Goal: Navigation & Orientation: Find specific page/section

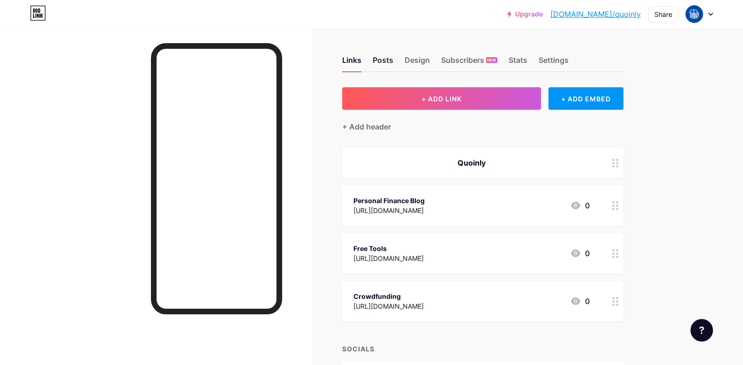
click at [391, 59] on div "Posts" at bounding box center [382, 62] width 21 height 17
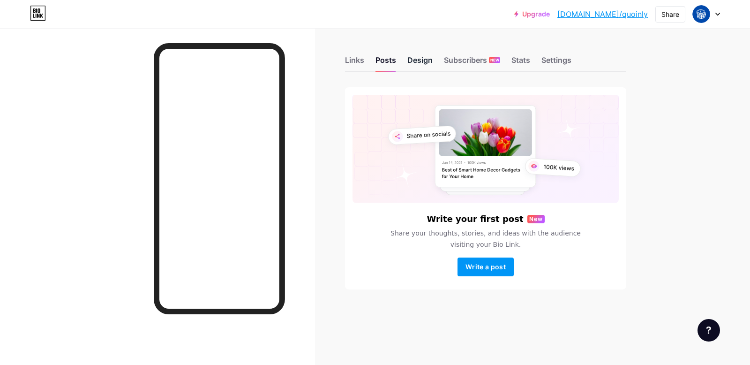
click at [415, 60] on div "Design" at bounding box center [419, 62] width 25 height 17
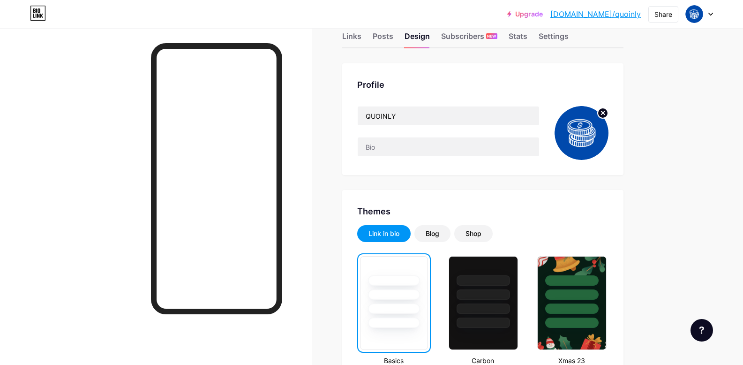
scroll to position [20, 0]
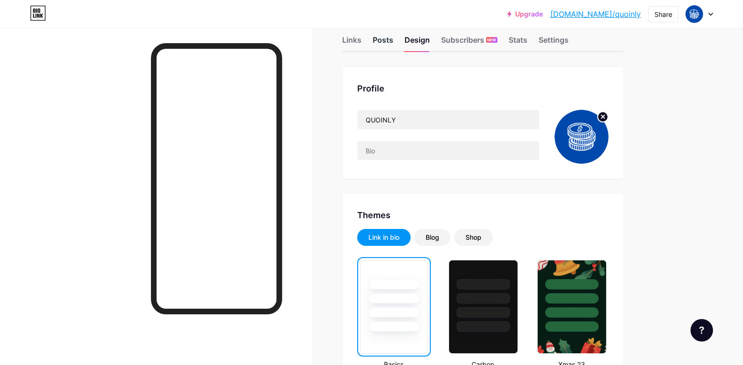
click at [387, 44] on div "Posts" at bounding box center [382, 42] width 21 height 17
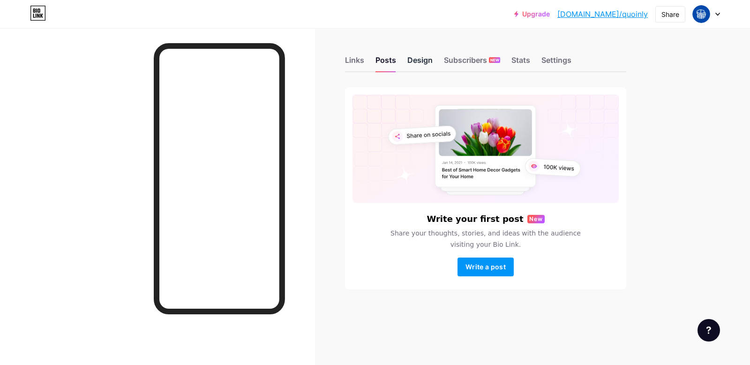
click at [417, 63] on div "Design" at bounding box center [419, 62] width 25 height 17
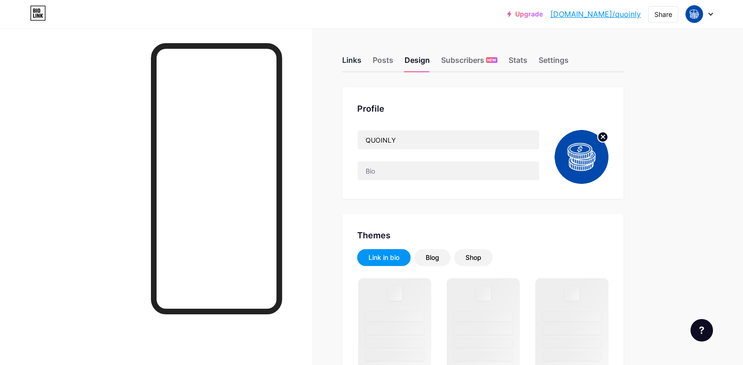
click at [354, 60] on div "Links" at bounding box center [351, 62] width 19 height 17
